Goal: Task Accomplishment & Management: Complete application form

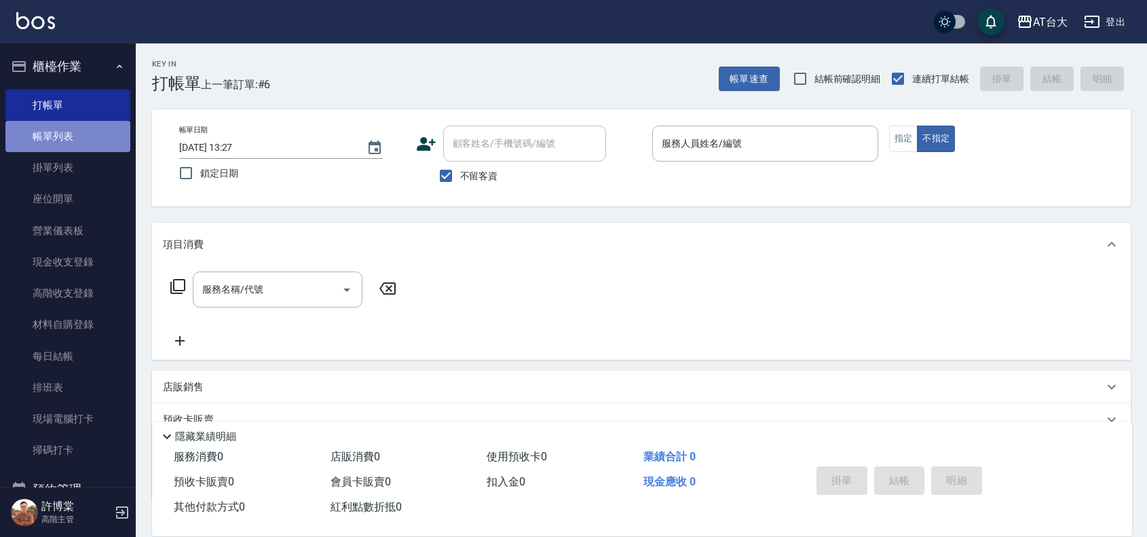
click at [79, 136] on link "帳單列表" at bounding box center [67, 136] width 125 height 31
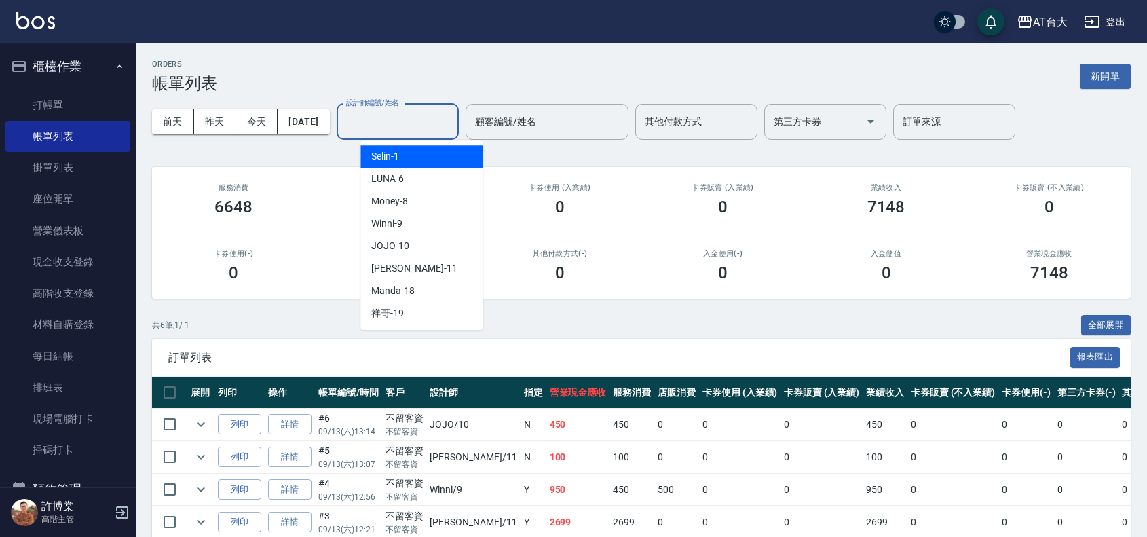
click at [398, 116] on input "設計師編號/姓名" at bounding box center [398, 122] width 110 height 24
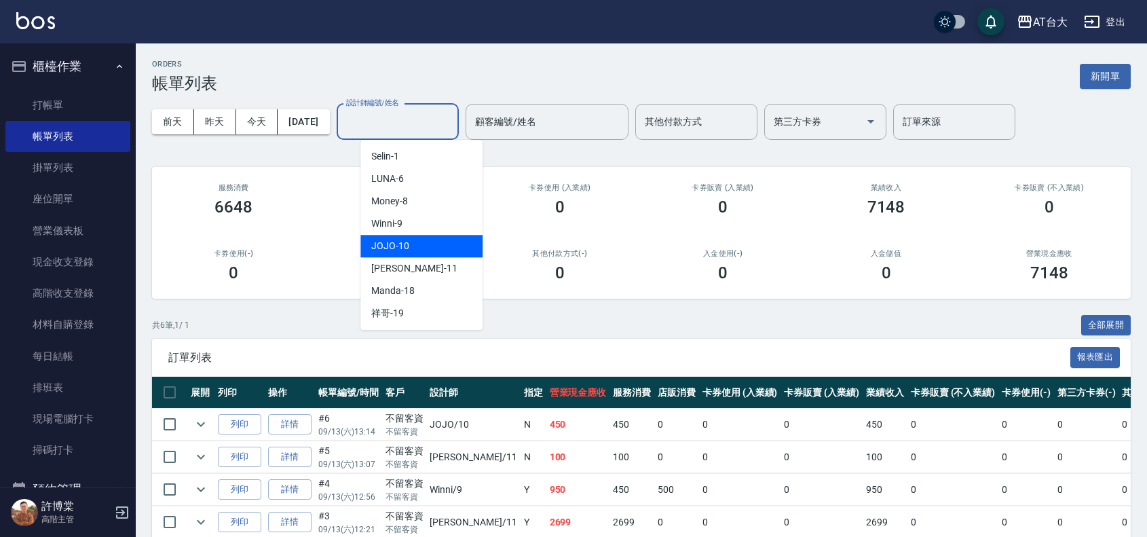
click at [400, 245] on span "JOJO -10" at bounding box center [390, 246] width 38 height 14
type input "JOJO-10"
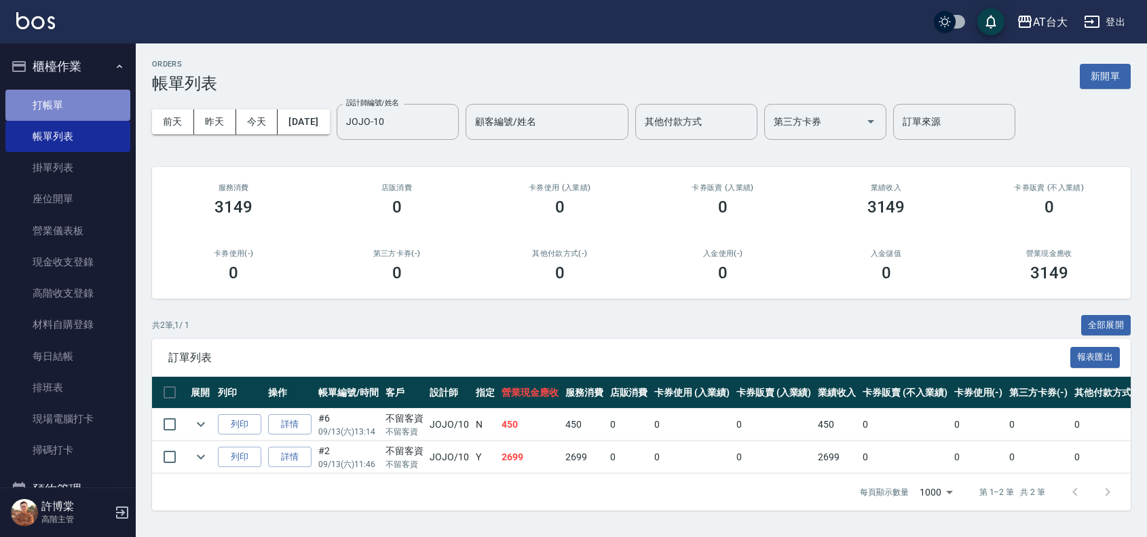
click at [100, 113] on link "打帳單" at bounding box center [67, 105] width 125 height 31
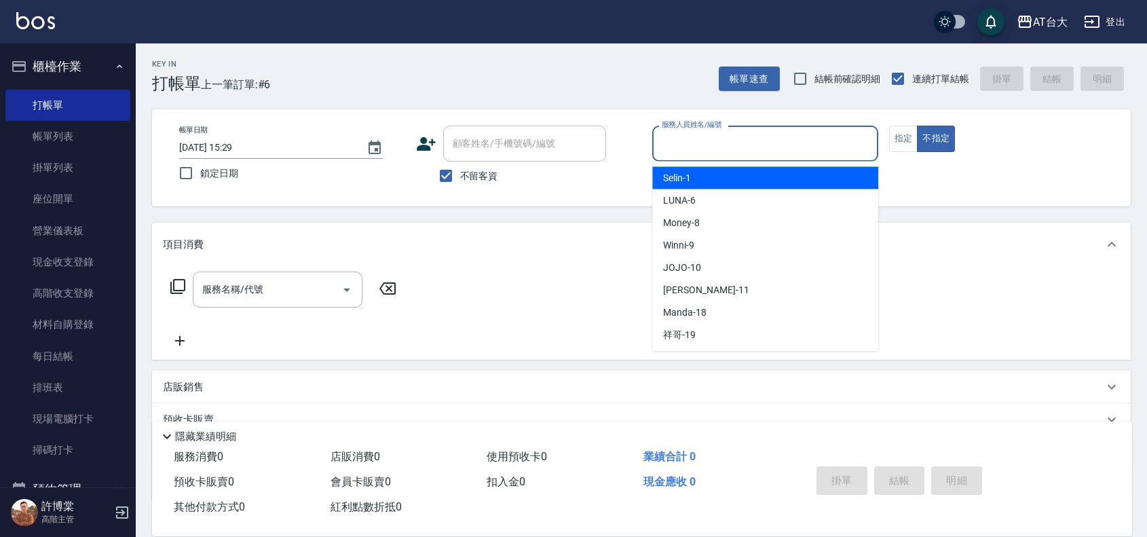
click at [815, 143] on input "服務人員姓名/編號" at bounding box center [765, 144] width 214 height 24
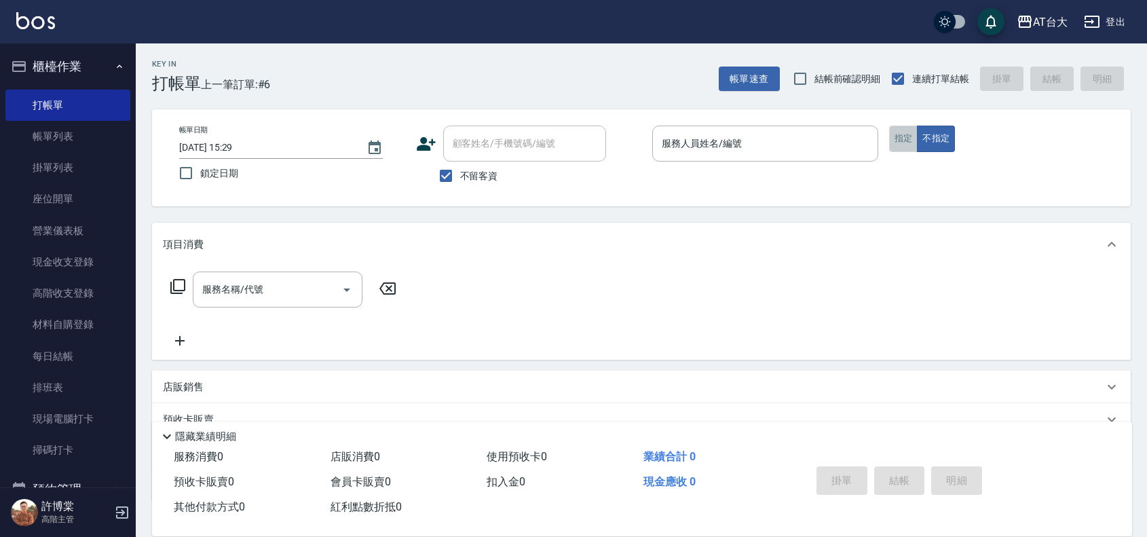
click at [900, 136] on button "指定" at bounding box center [903, 139] width 29 height 26
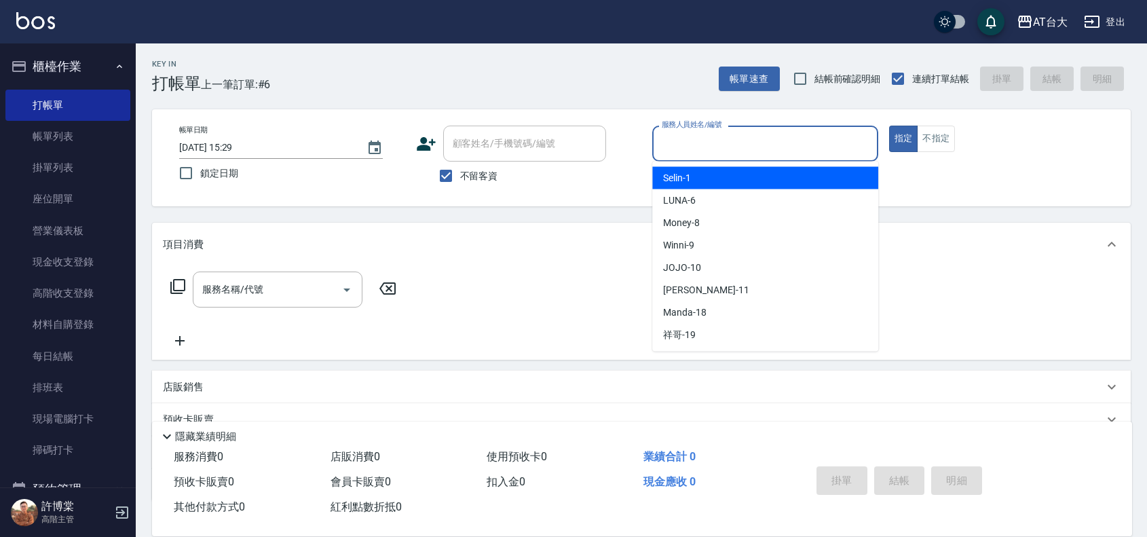
click at [734, 147] on input "服務人員姓名/編號" at bounding box center [765, 144] width 214 height 24
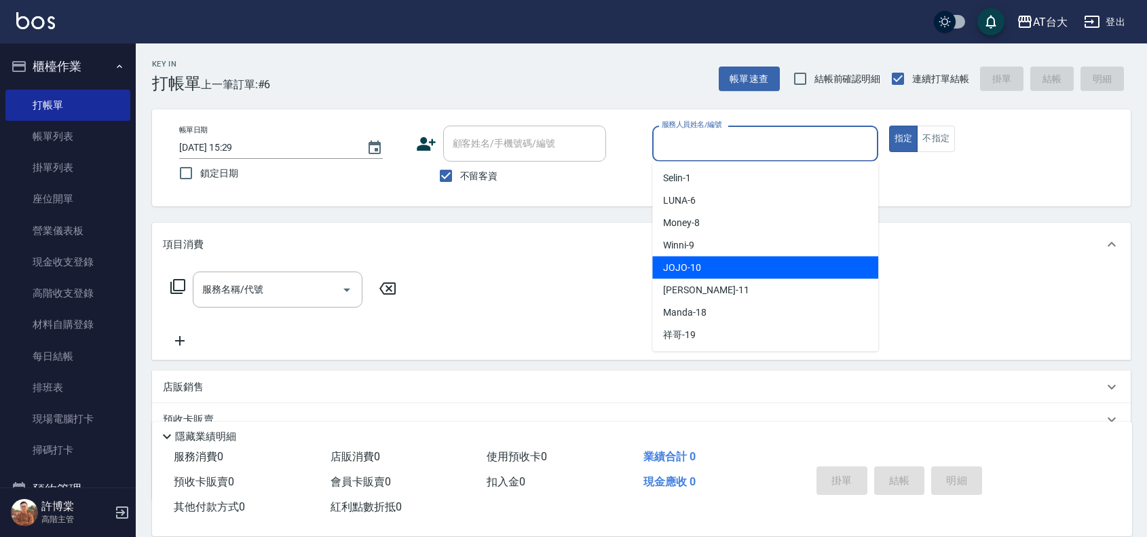
click at [707, 268] on div "JOJO -10" at bounding box center [765, 268] width 226 height 22
type input "JOJO-10"
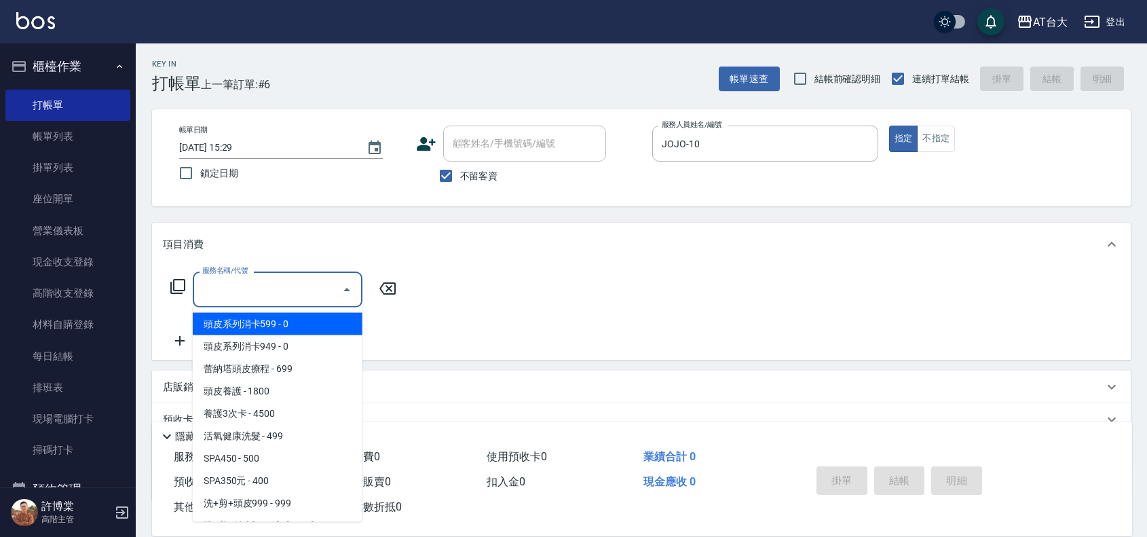
click at [329, 285] on input "服務名稱/代號" at bounding box center [267, 290] width 137 height 24
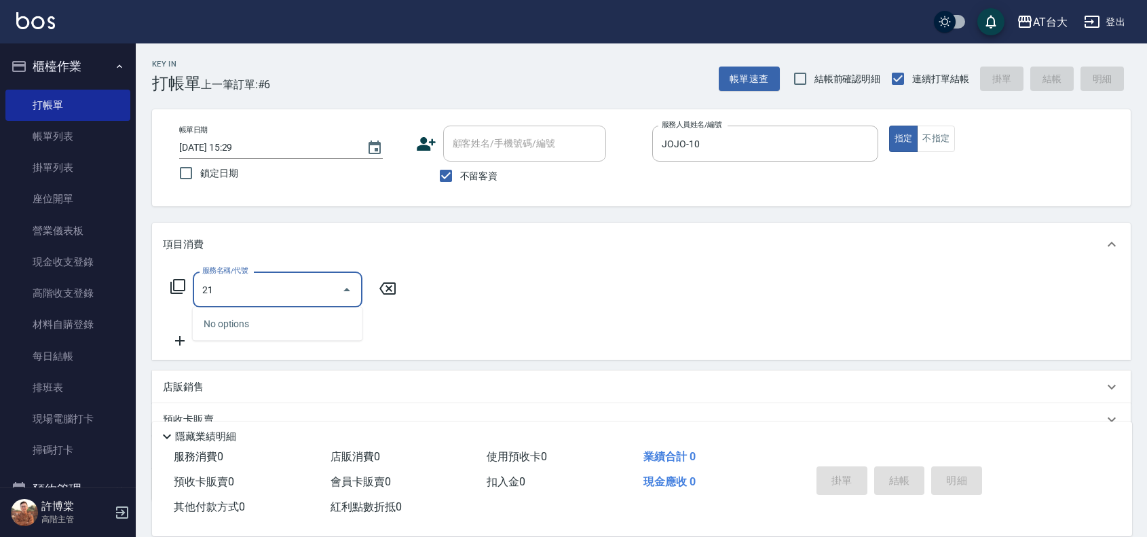
click at [263, 293] on input "21" at bounding box center [267, 290] width 137 height 24
type input "2"
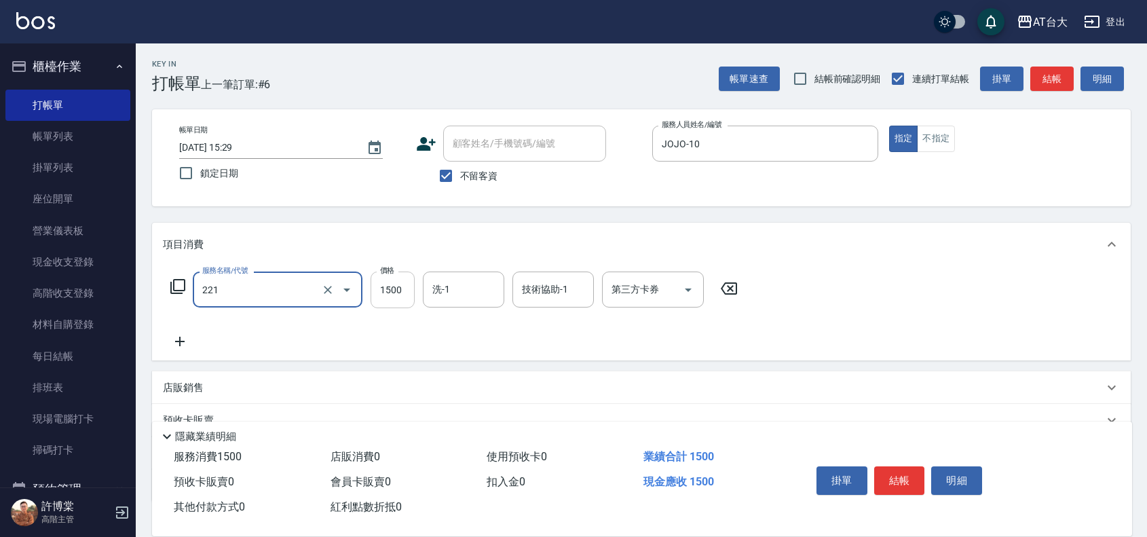
type input "燙髮自備 1500 以 下(221)"
click at [394, 286] on input "1500" at bounding box center [393, 289] width 44 height 37
type input "2199"
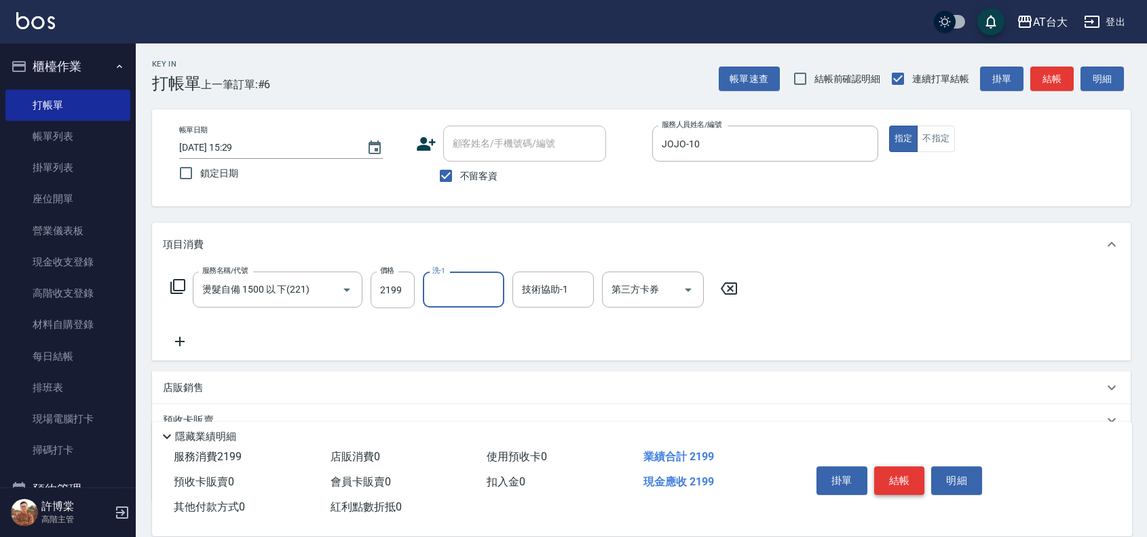
click at [896, 470] on button "結帳" at bounding box center [899, 480] width 51 height 29
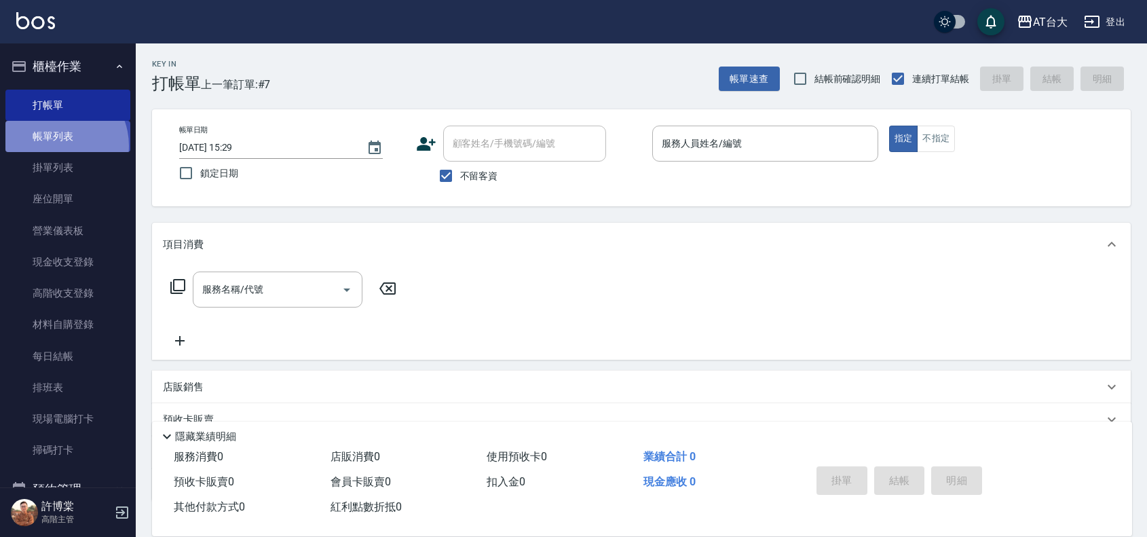
click at [54, 146] on link "帳單列表" at bounding box center [67, 136] width 125 height 31
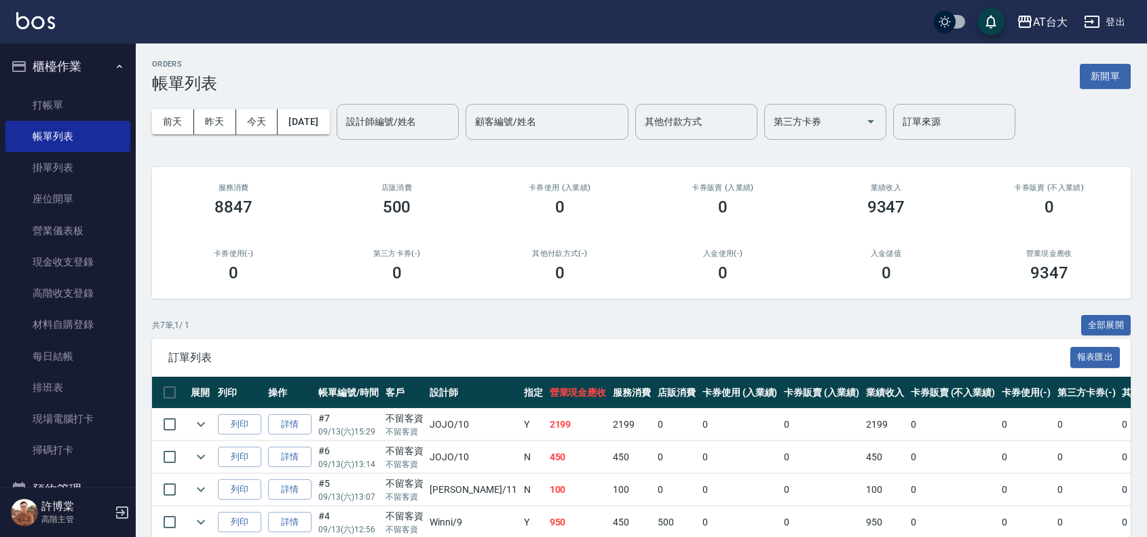
click at [1019, 83] on div "ORDERS 帳單列表 新開單" at bounding box center [641, 76] width 979 height 33
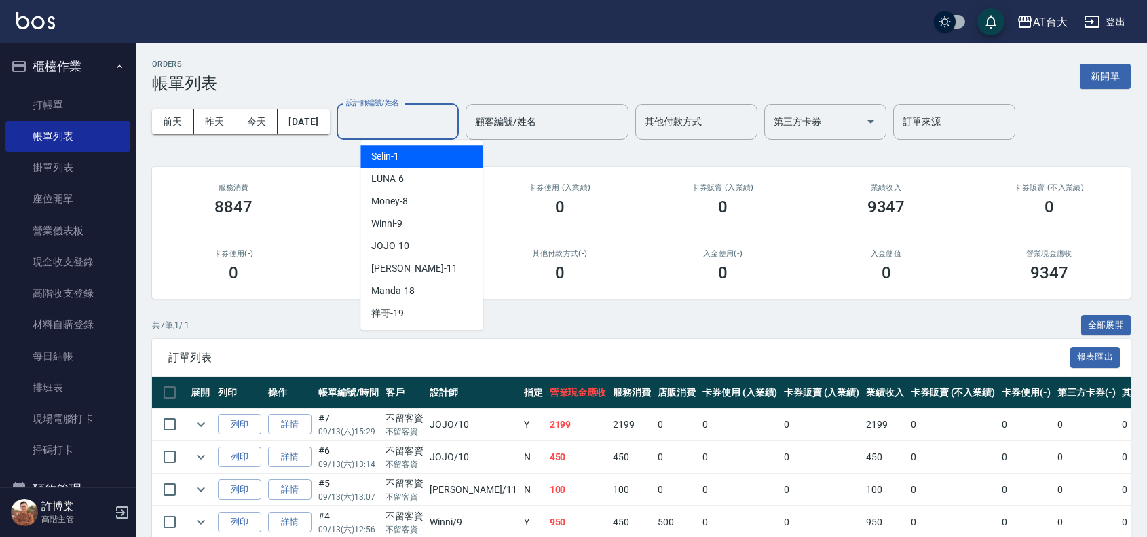
click at [428, 117] on input "設計師編號/姓名" at bounding box center [398, 122] width 110 height 24
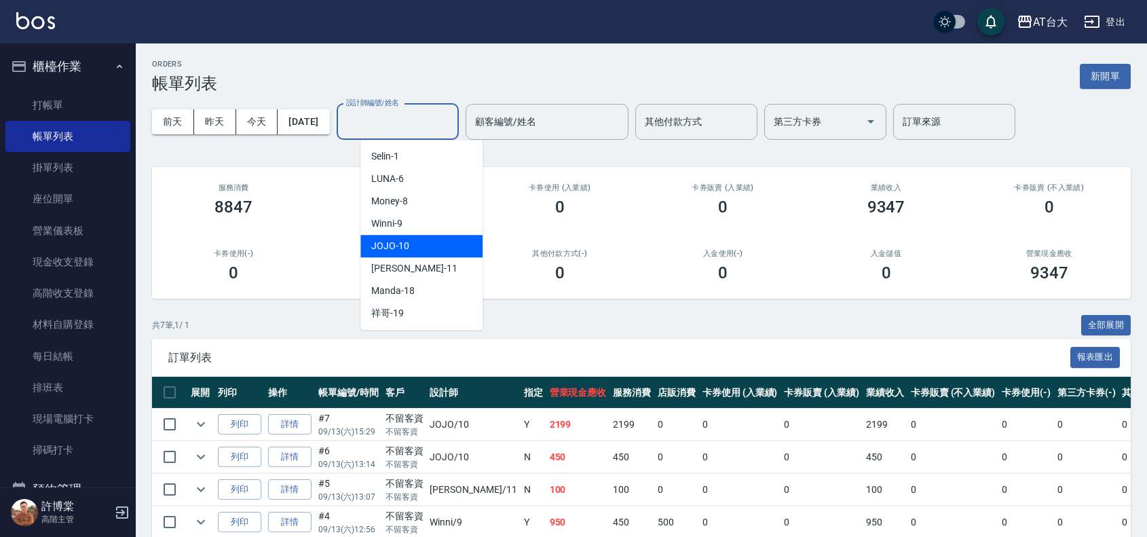
click at [417, 236] on div "JOJO -10" at bounding box center [421, 246] width 122 height 22
type input "JOJO-10"
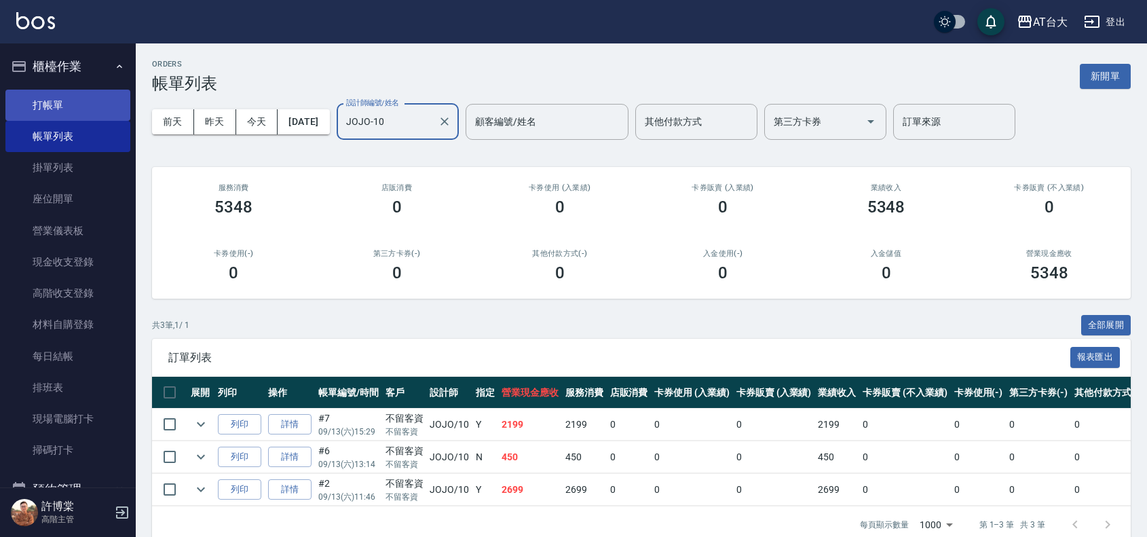
click at [75, 105] on link "打帳單" at bounding box center [67, 105] width 125 height 31
